Goal: Find contact information: Find specific fact

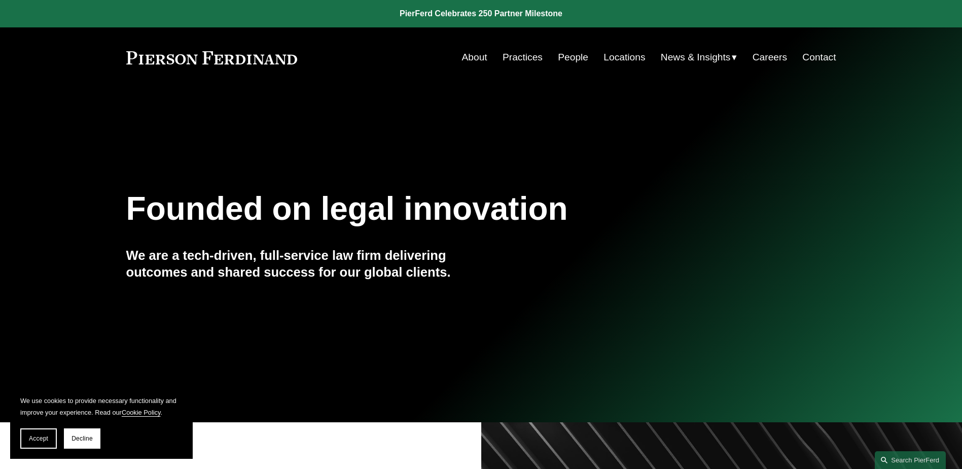
click at [629, 59] on link "Locations" at bounding box center [625, 57] width 42 height 19
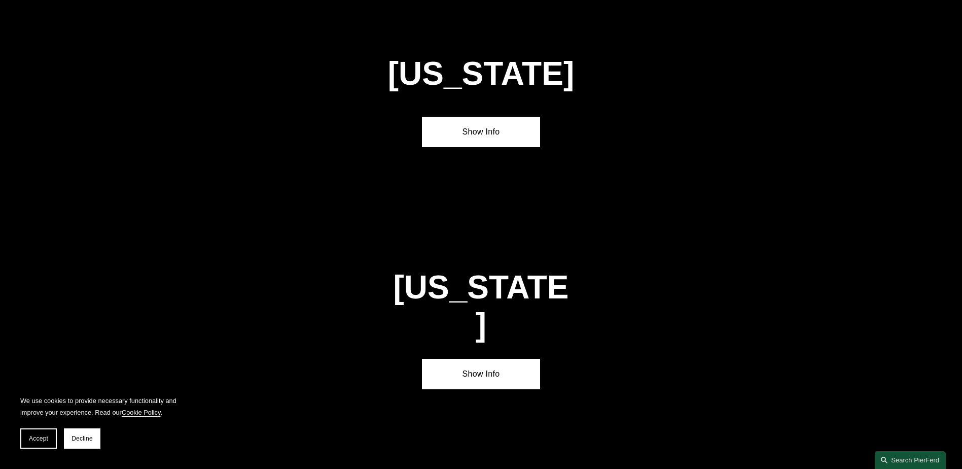
scroll to position [1319, 0]
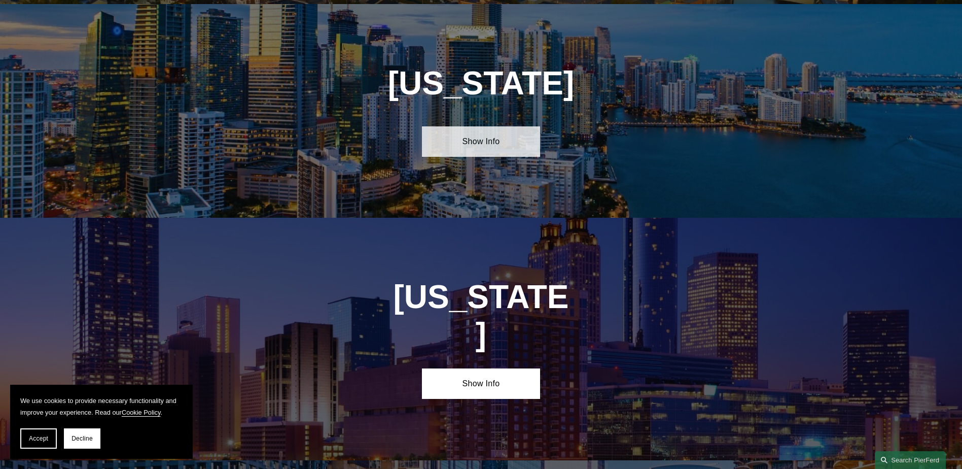
click at [502, 137] on link "Show Info" at bounding box center [481, 141] width 118 height 30
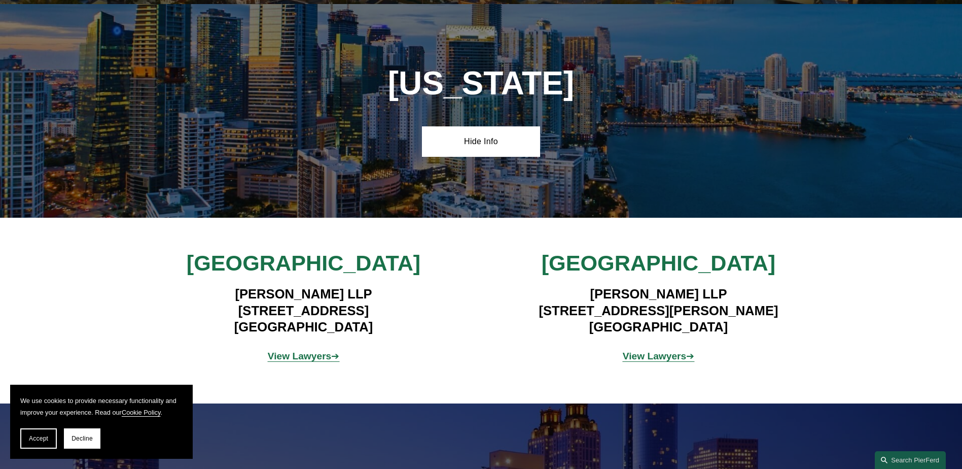
drag, startPoint x: 307, startPoint y: 259, endPoint x: 313, endPoint y: 299, distance: 40.0
click at [307, 260] on span "[GEOGRAPHIC_DATA]" at bounding box center [304, 263] width 234 height 24
click at [318, 350] on strong "View Lawyers" at bounding box center [300, 355] width 64 height 11
drag, startPoint x: 210, startPoint y: 297, endPoint x: 369, endPoint y: 314, distance: 160.2
click at [369, 314] on h4 "[PERSON_NAME] LLP [STREET_ADDRESS]" at bounding box center [304, 310] width 296 height 49
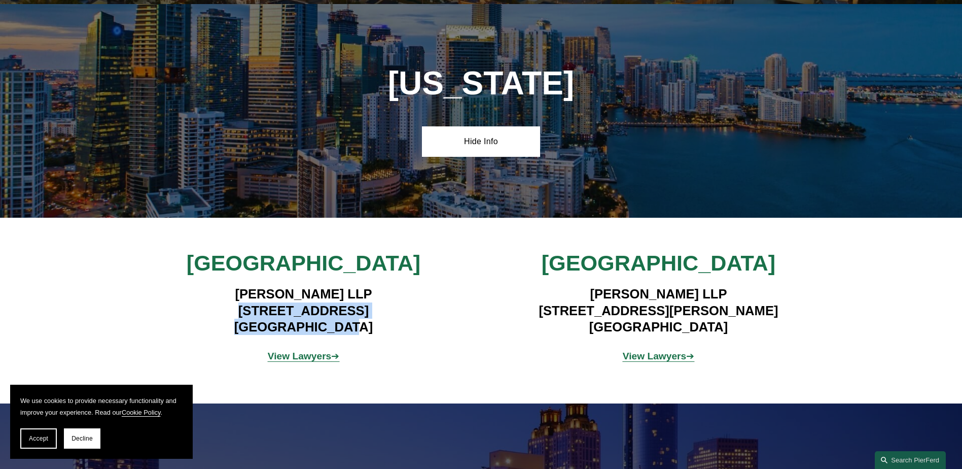
drag, startPoint x: 369, startPoint y: 314, endPoint x: 321, endPoint y: 318, distance: 48.9
copy h4 "[STREET_ADDRESS]"
